Goal: Task Accomplishment & Management: Use online tool/utility

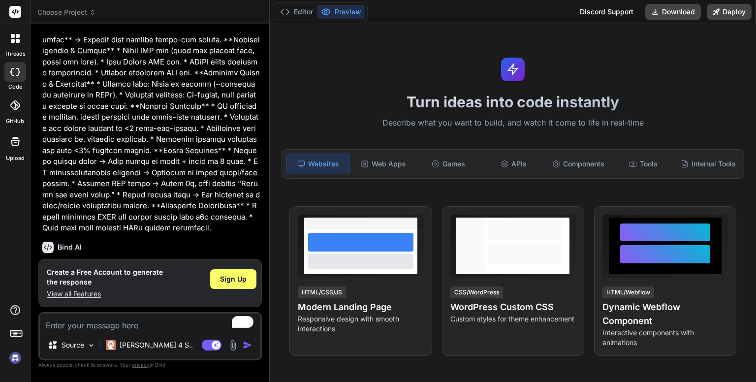
scroll to position [490, 0]
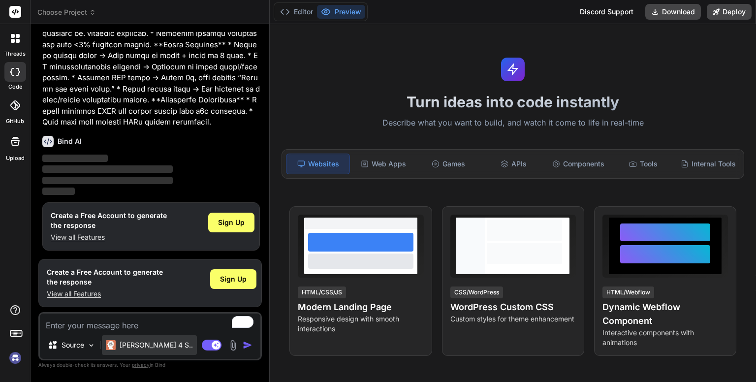
click at [150, 349] on p "[PERSON_NAME] 4 S.." at bounding box center [156, 345] width 73 height 10
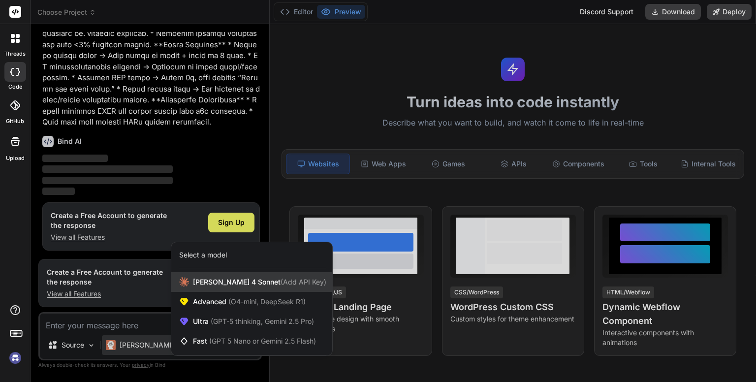
click at [223, 280] on span "[PERSON_NAME] 4 Sonnet (Add API Key)" at bounding box center [259, 282] width 133 height 10
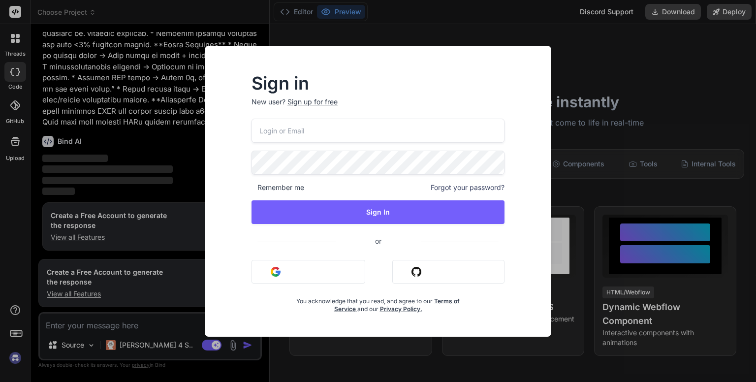
click at [307, 274] on button "Sign in with Google" at bounding box center [308, 272] width 114 height 24
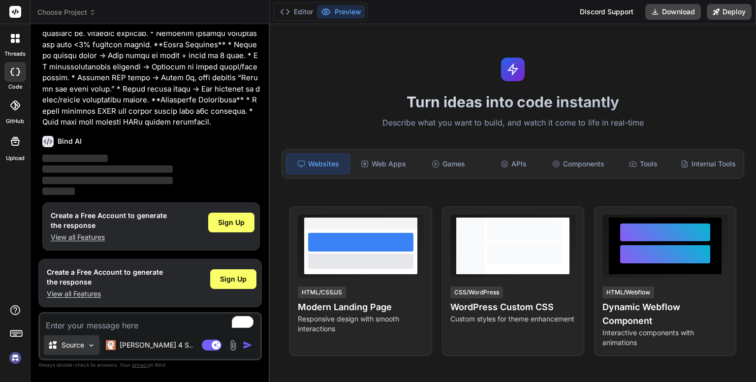
click at [89, 345] on img at bounding box center [91, 345] width 8 height 8
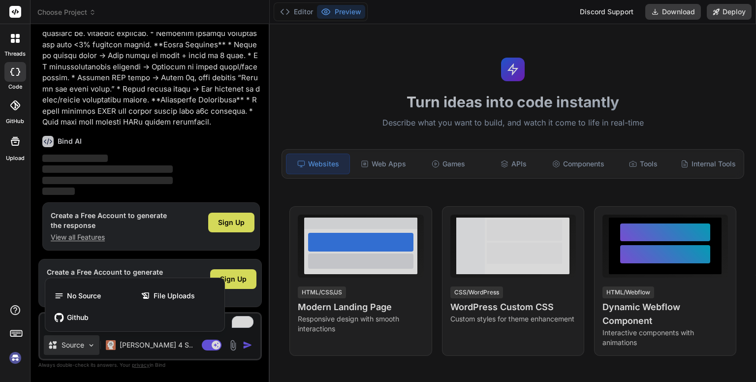
click at [89, 345] on div at bounding box center [378, 191] width 756 height 382
type textarea "x"
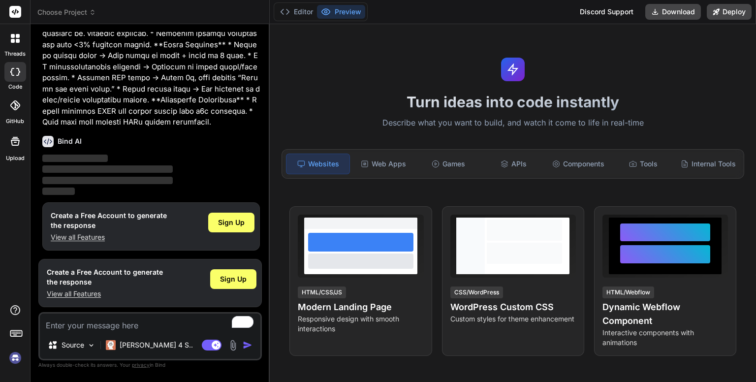
click at [247, 347] on img "button" at bounding box center [248, 345] width 10 height 10
click at [147, 330] on textarea "To enrich screen reader interactions, please activate Accessibility in Grammarl…" at bounding box center [150, 322] width 220 height 18
paste textarea "l3i Dolorsit: AM-Consect Adipi Elitseddo **Eiusmod & Temporin Utla** * Etdo: Ma…"
type textarea "l3i Dolorsit: AM-Consect Adipi Elitseddo **Eiusmod & Temporin Utla** * Etdo: Ma…"
type textarea "x"
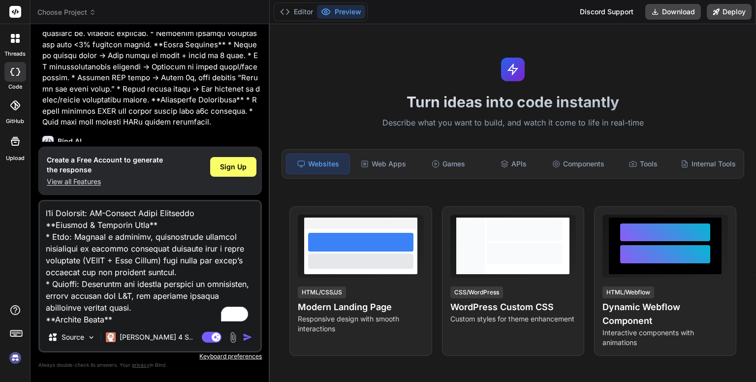
scroll to position [898, 0]
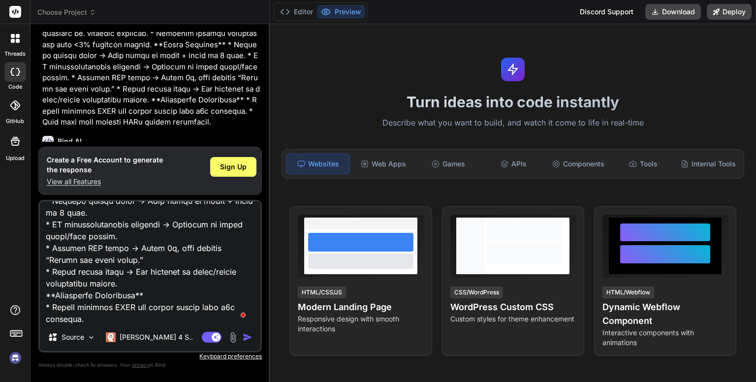
type textarea "l3i Dolorsit: AM-Consect Adipi Elitseddo **Eiusmod & Temporin Utla** * Etdo: Ma…"
click at [247, 341] on img "button" at bounding box center [248, 337] width 10 height 10
click at [246, 339] on img "button" at bounding box center [248, 337] width 10 height 10
click at [229, 162] on span "Sign Up" at bounding box center [233, 167] width 27 height 10
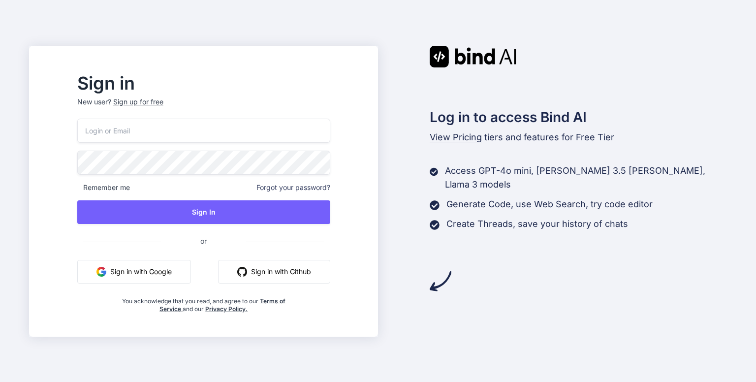
click at [163, 271] on button "Sign in with Google" at bounding box center [134, 272] width 114 height 24
